Goal: Task Accomplishment & Management: Manage account settings

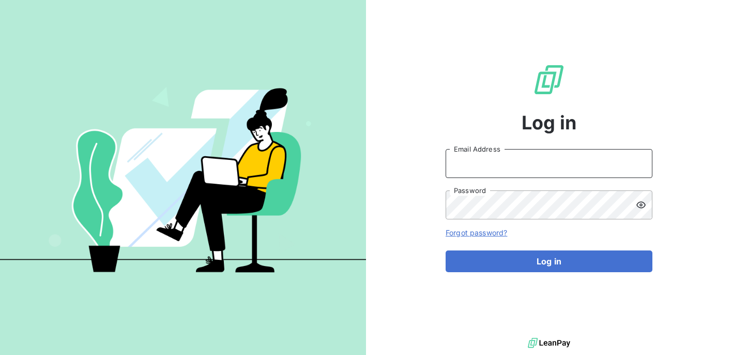
click at [573, 168] on input "Email Address" at bounding box center [549, 163] width 207 height 29
click at [0, 354] on com-1password-button at bounding box center [0, 355] width 0 height 0
type input "[EMAIL_ADDRESS][PERSON_NAME][DOMAIN_NAME]"
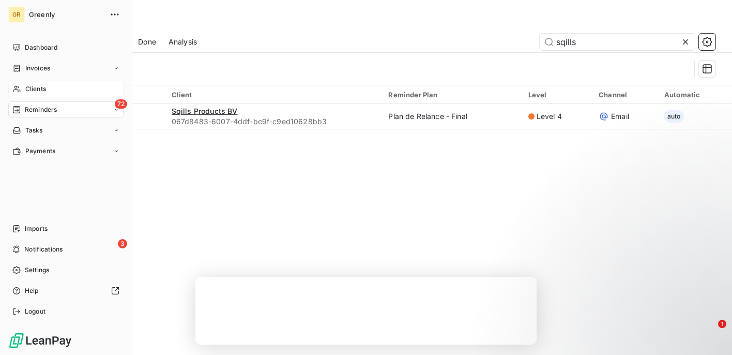
click at [35, 92] on span "Clients" at bounding box center [35, 88] width 21 height 9
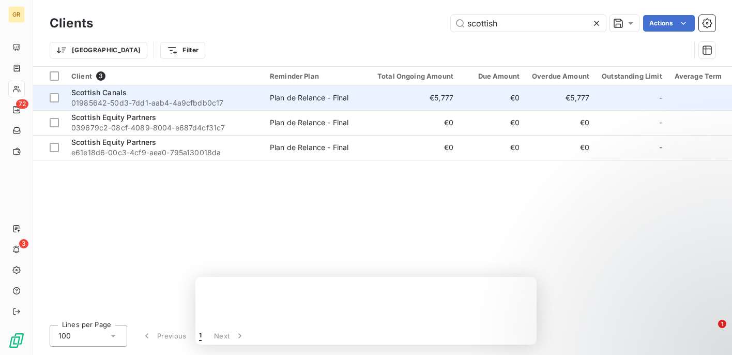
type input "scottish"
click at [205, 98] on span "01985642-50d3-7dd1-aab4-4a9cfbdb0c17" at bounding box center [164, 103] width 186 height 10
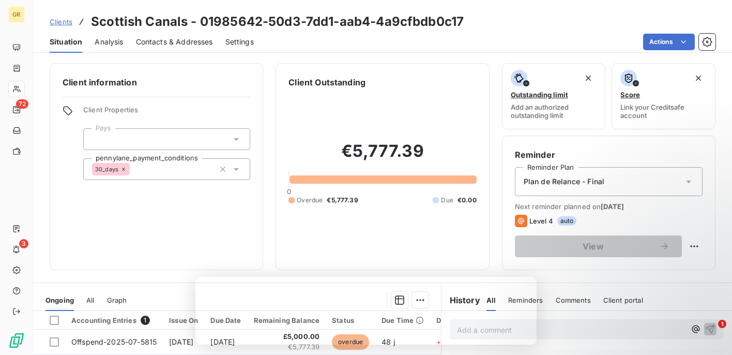
click at [167, 37] on span "Contacts & Addresses" at bounding box center [174, 42] width 77 height 10
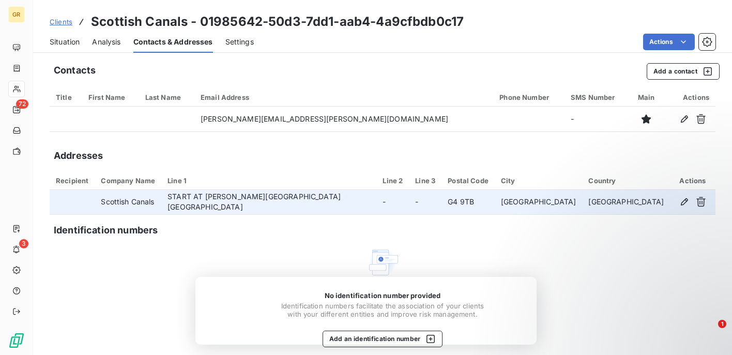
scroll to position [9, 0]
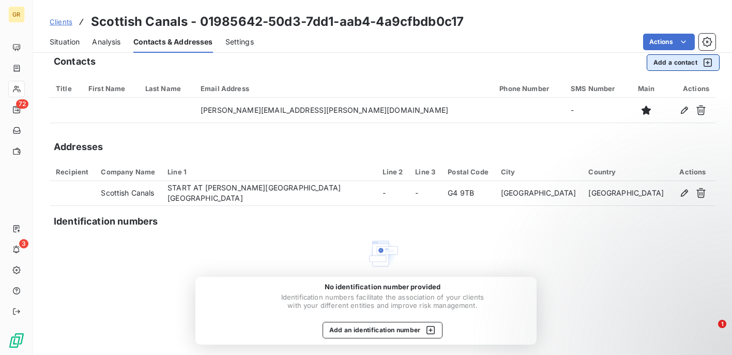
click at [671, 66] on button "Add a contact" at bounding box center [683, 62] width 73 height 17
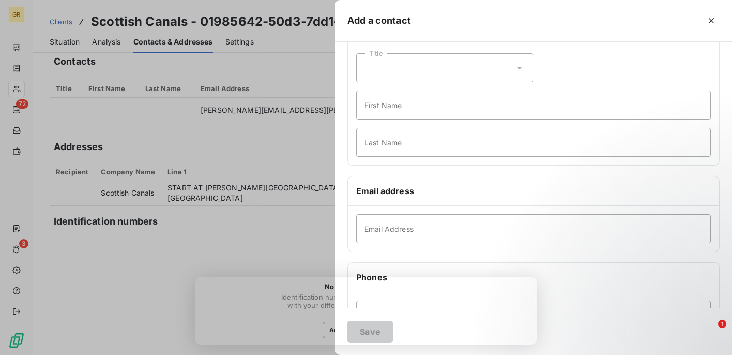
scroll to position [57, 0]
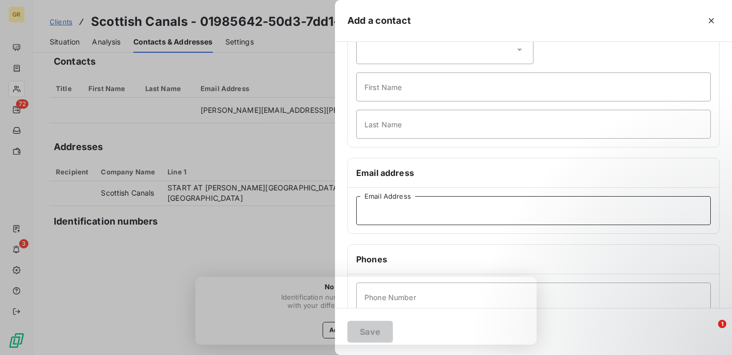
click at [378, 202] on input "Email Address" at bounding box center [533, 210] width 355 height 29
paste input "[EMAIL_ADDRESS][DOMAIN_NAME]"
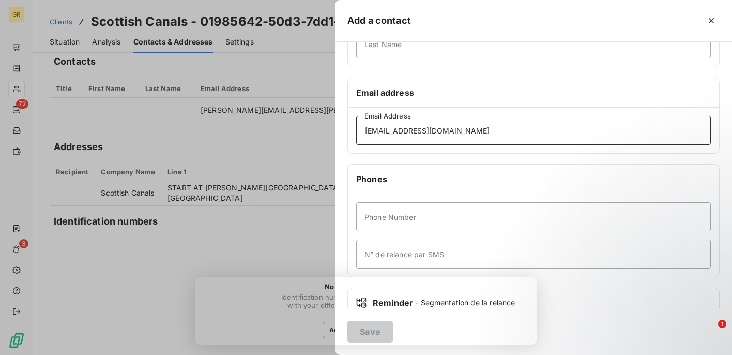
scroll to position [206, 0]
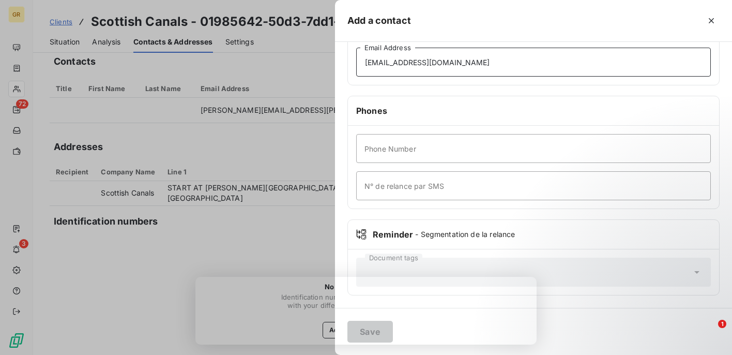
type input "[EMAIL_ADDRESS][DOMAIN_NAME]"
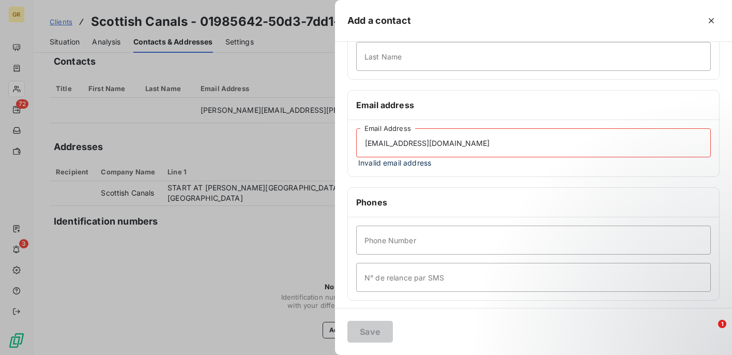
scroll to position [0, 0]
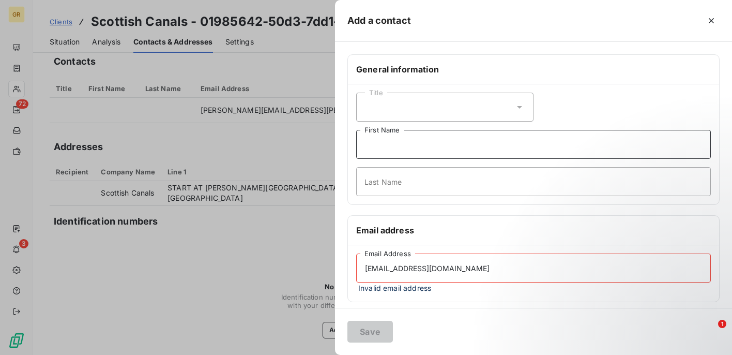
click at [391, 150] on input "First Name" at bounding box center [533, 144] width 355 height 29
type input "p"
type input "accounts"
click at [461, 248] on div "[EMAIL_ADDRESS][DOMAIN_NAME] Email Address Invalid email address" at bounding box center [533, 273] width 371 height 56
click at [486, 272] on input "[EMAIL_ADDRESS][DOMAIN_NAME]" at bounding box center [533, 267] width 355 height 29
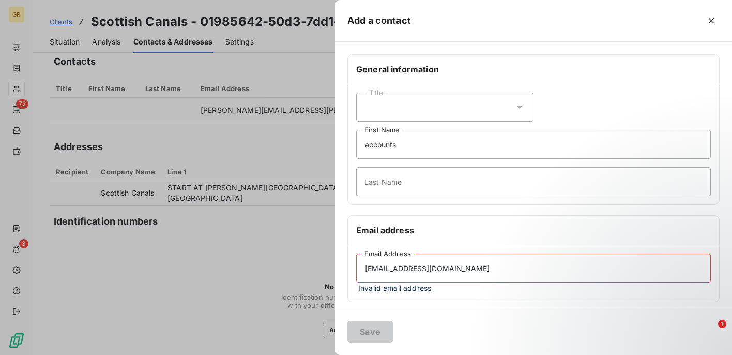
click at [525, 293] on span "Invalid email address" at bounding box center [533, 287] width 355 height 11
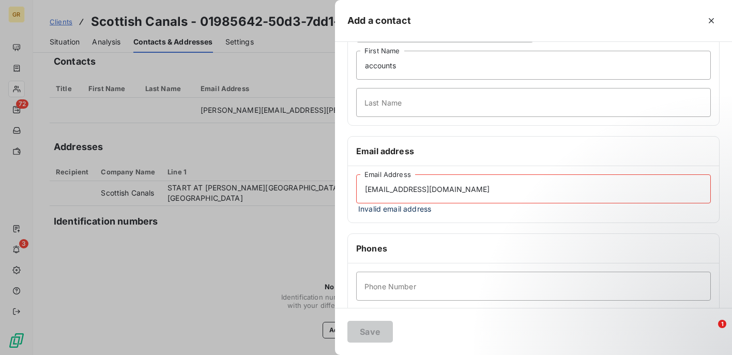
scroll to position [123, 0]
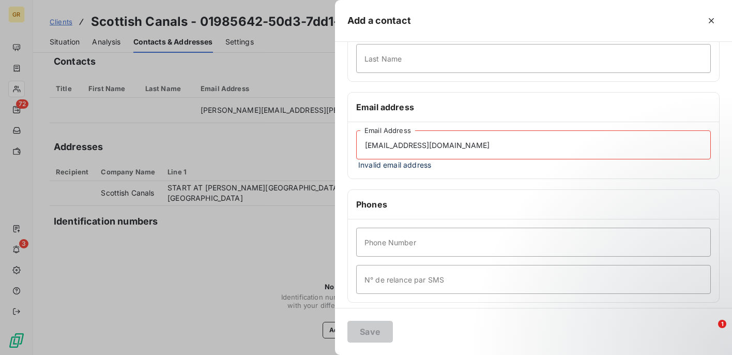
click at [367, 147] on input "[EMAIL_ADDRESS][DOMAIN_NAME]" at bounding box center [533, 144] width 355 height 29
click at [543, 176] on div "[EMAIL_ADDRESS][DOMAIN_NAME] Email Address Invalid email address" at bounding box center [533, 150] width 371 height 56
click at [492, 150] on input "[EMAIL_ADDRESS][DOMAIN_NAME]" at bounding box center [533, 144] width 355 height 29
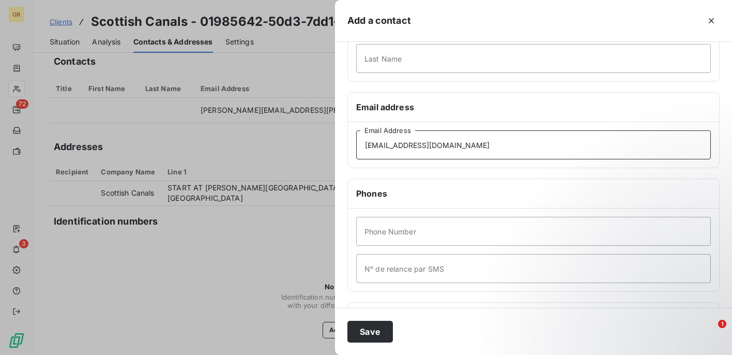
type input "[EMAIL_ADDRESS][DOMAIN_NAME]"
click at [545, 175] on div "General information Title accounts First Name Last Name Email address [EMAIL_AD…" at bounding box center [533, 160] width 397 height 459
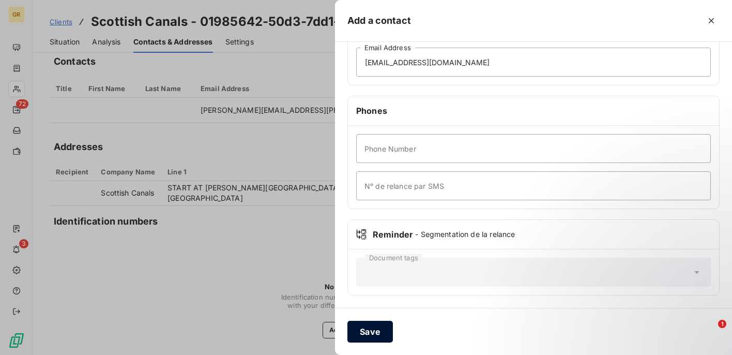
click at [367, 329] on button "Save" at bounding box center [371, 332] width 46 height 22
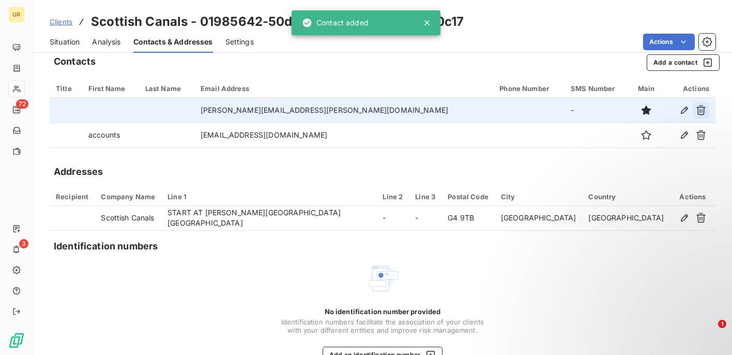
click at [697, 115] on button "button" at bounding box center [701, 110] width 17 height 17
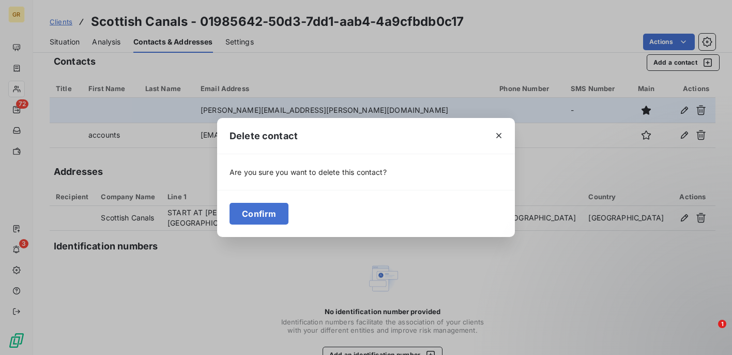
click at [256, 226] on div "Confirm" at bounding box center [366, 213] width 298 height 47
click at [255, 218] on button "Confirm" at bounding box center [259, 214] width 59 height 22
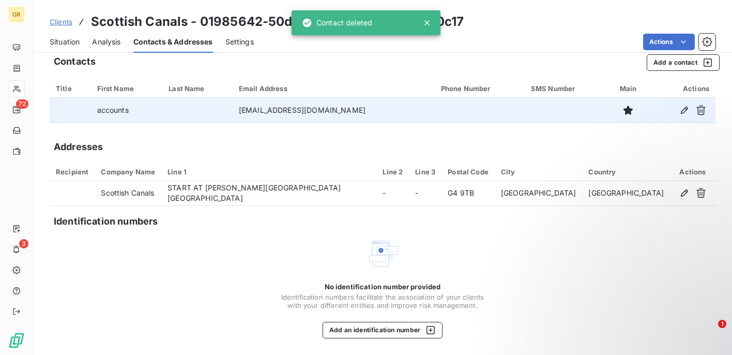
click at [335, 140] on div "Addresses" at bounding box center [383, 147] width 666 height 14
